Goal: Check status: Check status

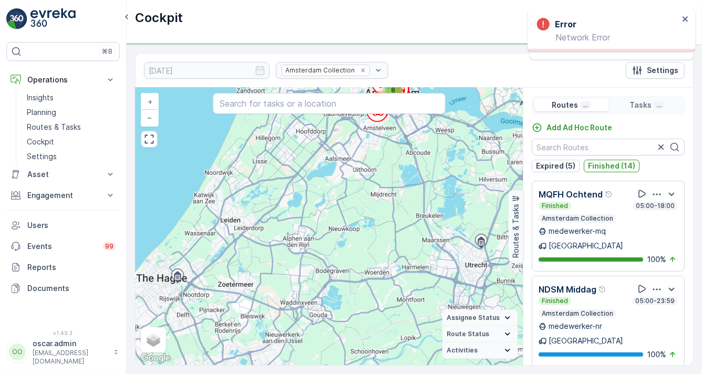
scroll to position [594, 0]
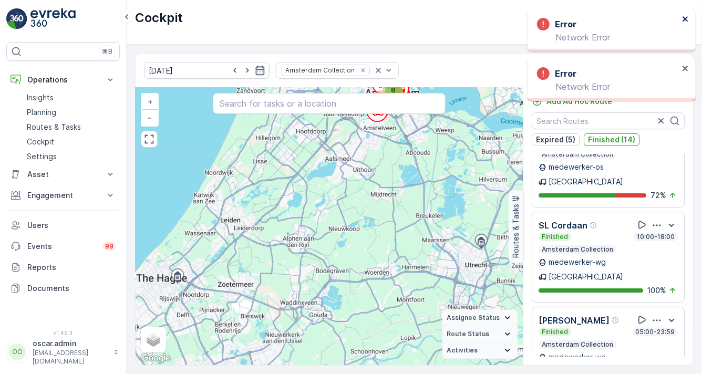
click at [682, 17] on icon "close" at bounding box center [685, 19] width 7 height 8
click at [683, 17] on icon "close" at bounding box center [685, 19] width 7 height 8
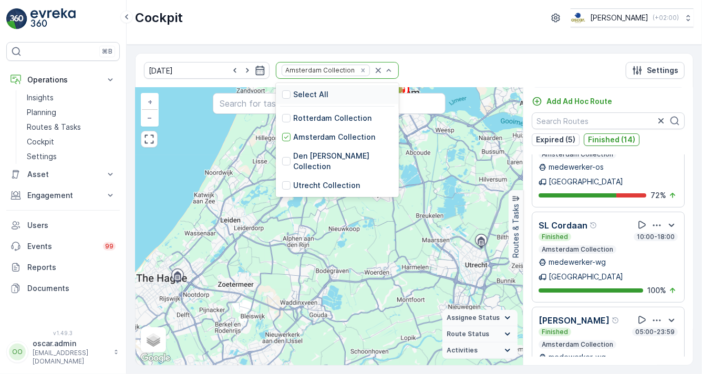
click at [304, 94] on p "Select All" at bounding box center [310, 94] width 35 height 11
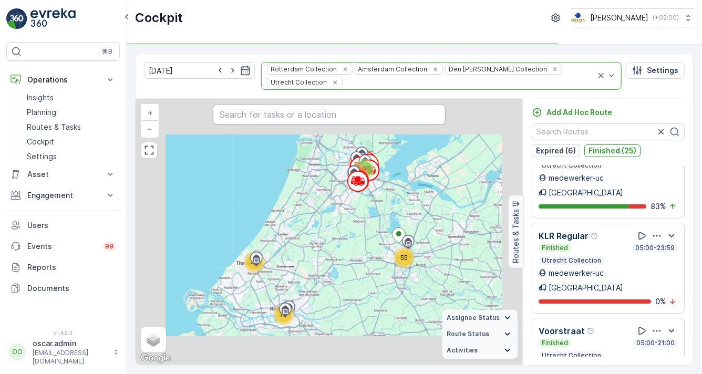
scroll to position [1089, 0]
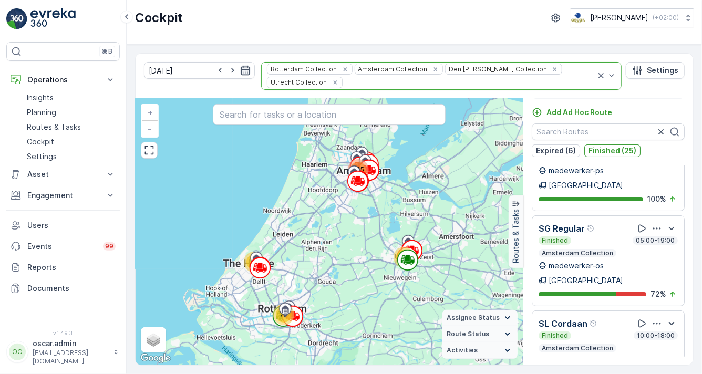
click at [241, 70] on icon "button" at bounding box center [245, 70] width 9 height 9
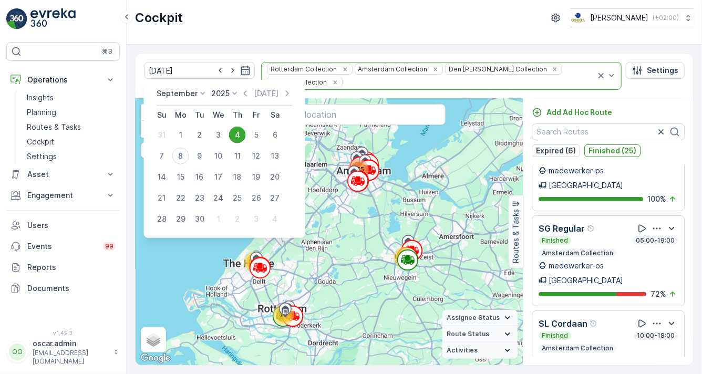
click at [164, 153] on div "7" at bounding box center [161, 156] width 17 height 17
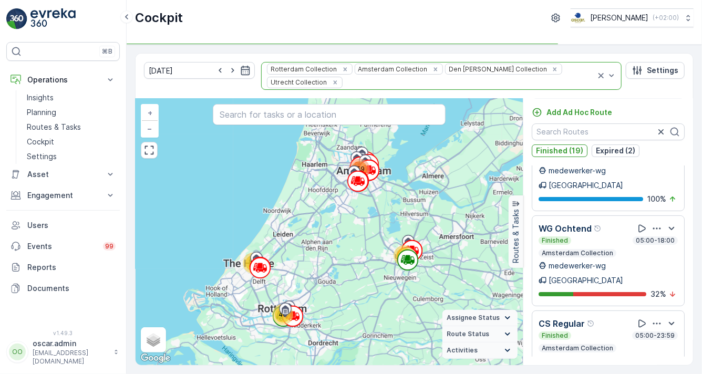
scroll to position [911, 0]
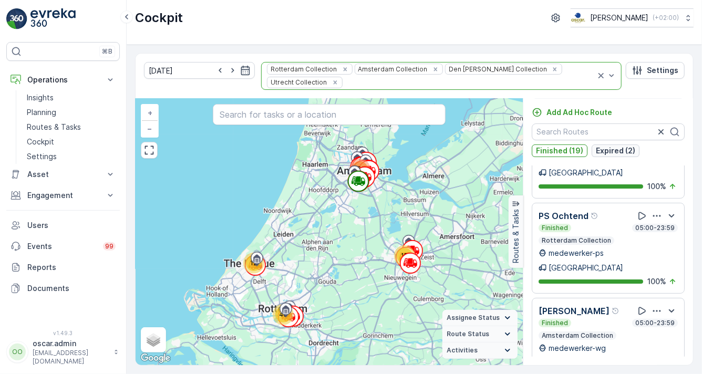
click at [616, 146] on p "Expired (2)" at bounding box center [615, 151] width 39 height 11
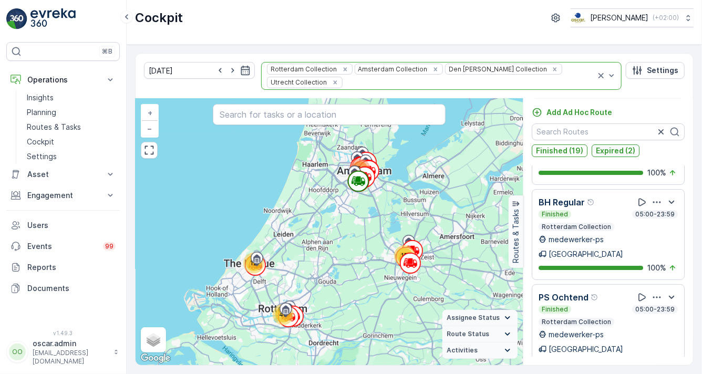
scroll to position [978, 0]
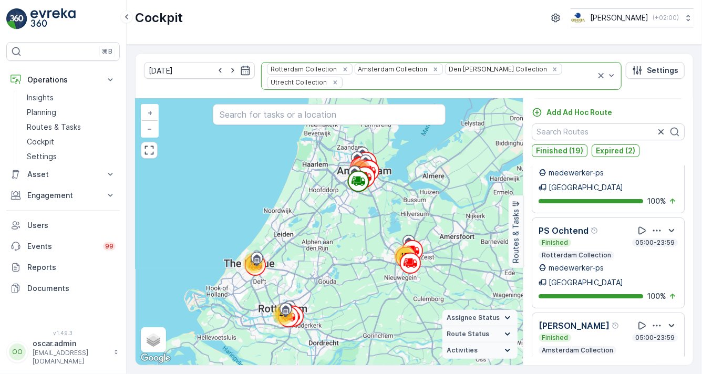
click at [573, 146] on p "Finished (19)" at bounding box center [559, 151] width 47 height 11
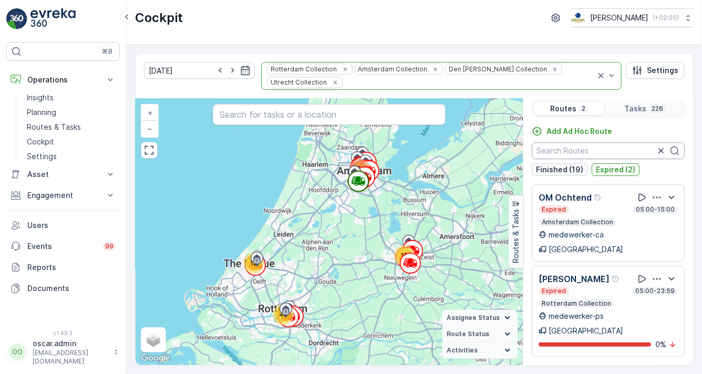
scroll to position [0, 0]
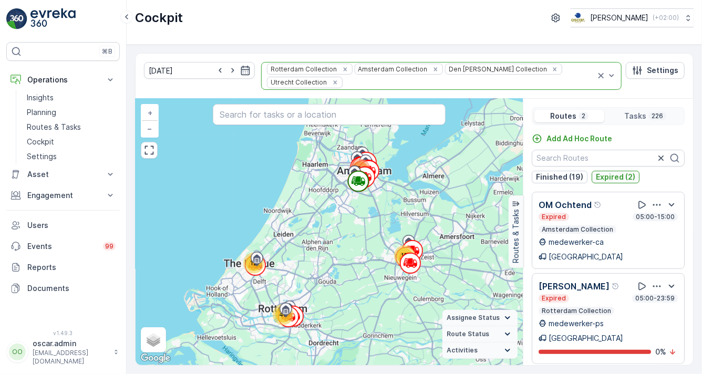
click at [604, 172] on p "Expired (2)" at bounding box center [615, 177] width 39 height 11
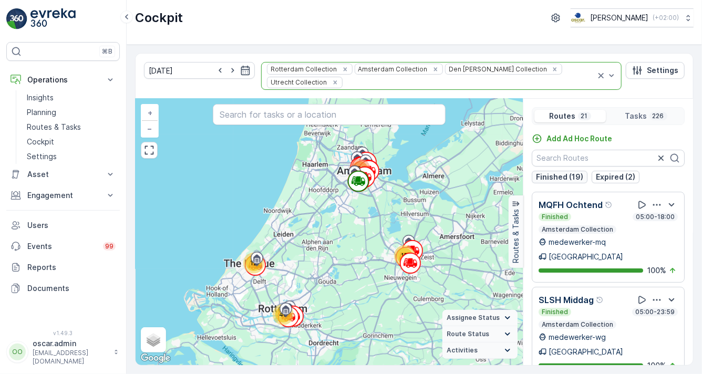
click at [574, 172] on p "Finished (19)" at bounding box center [559, 177] width 47 height 11
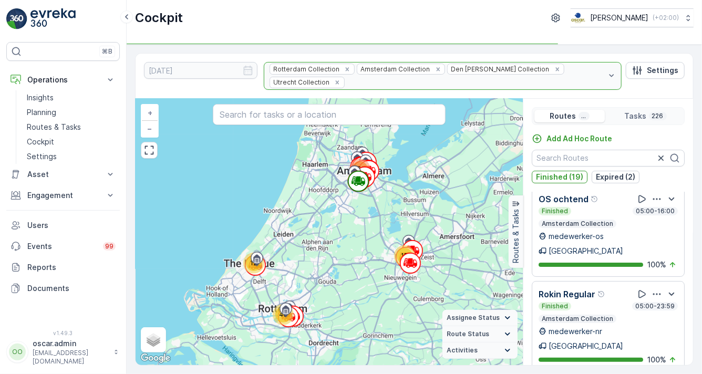
scroll to position [26, 0]
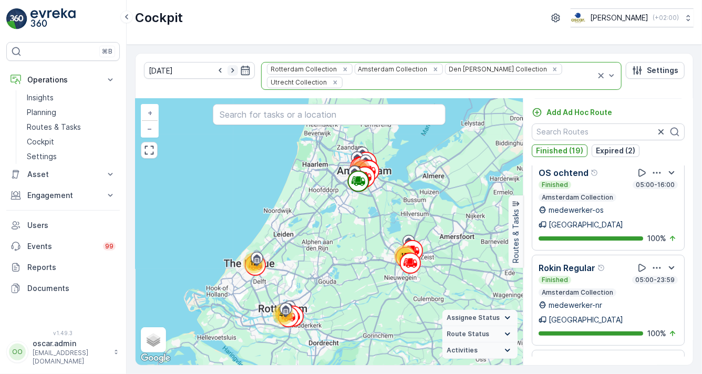
click at [229, 73] on icon "button" at bounding box center [233, 70] width 11 height 11
type input "[DATE]"
